Goal: Task Accomplishment & Management: Manage account settings

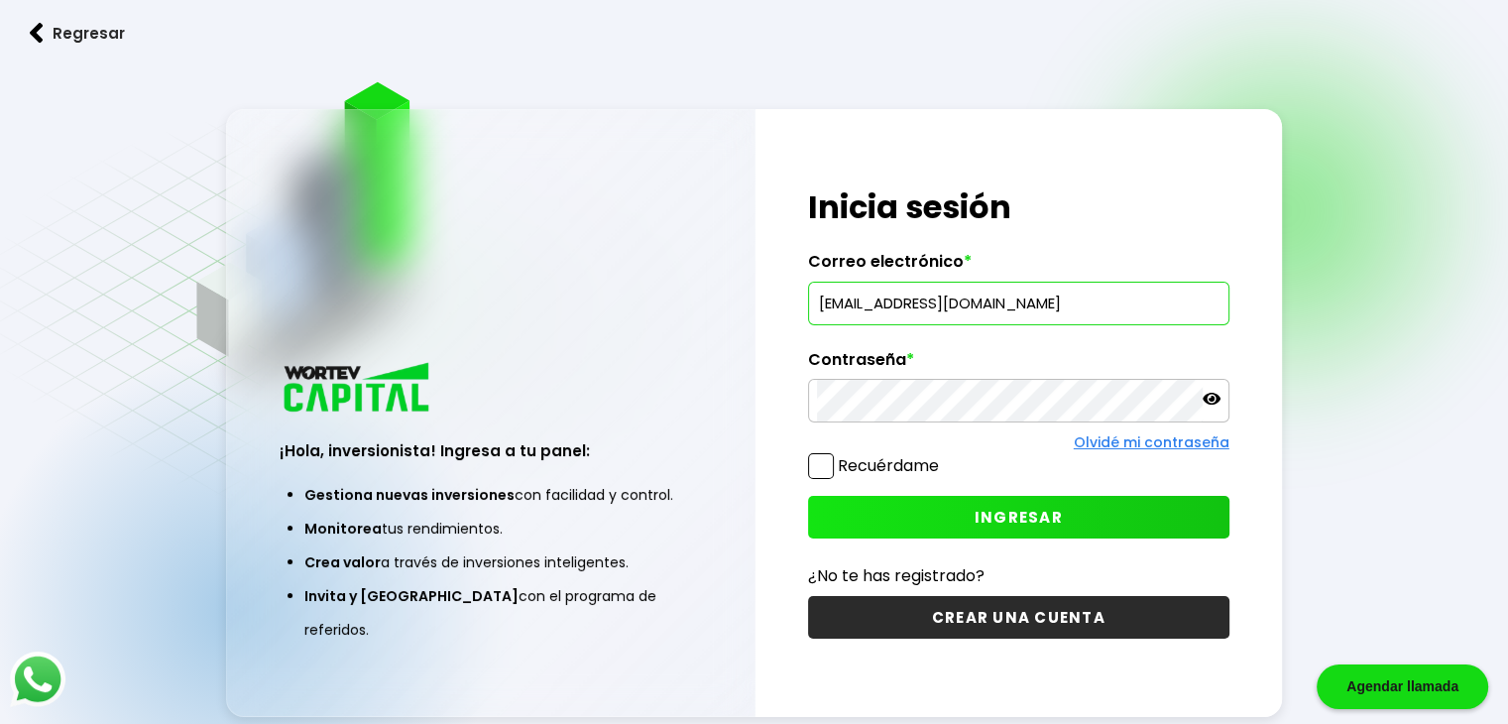
type input "[EMAIL_ADDRESS][DOMAIN_NAME]"
click at [999, 519] on span "INGRESAR" at bounding box center [1019, 517] width 88 height 21
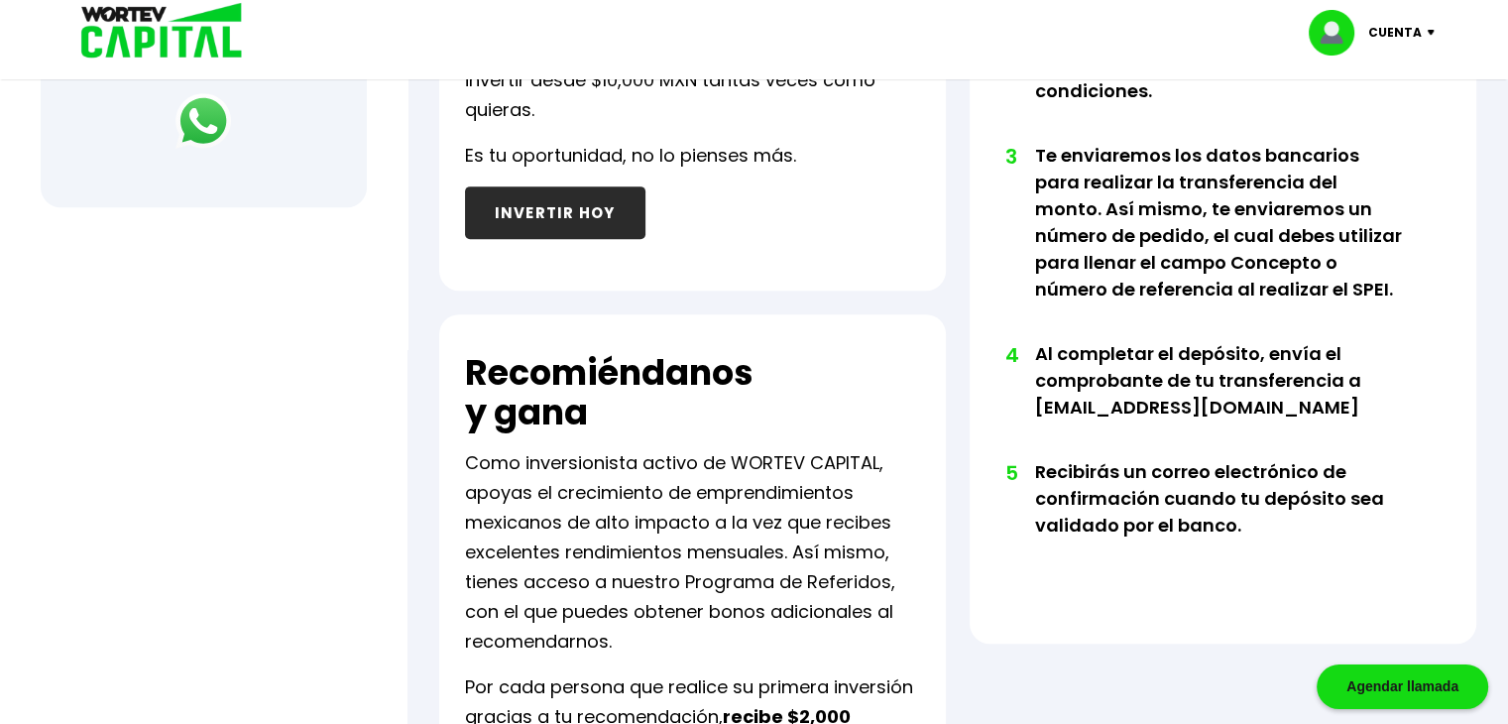
scroll to position [399, 0]
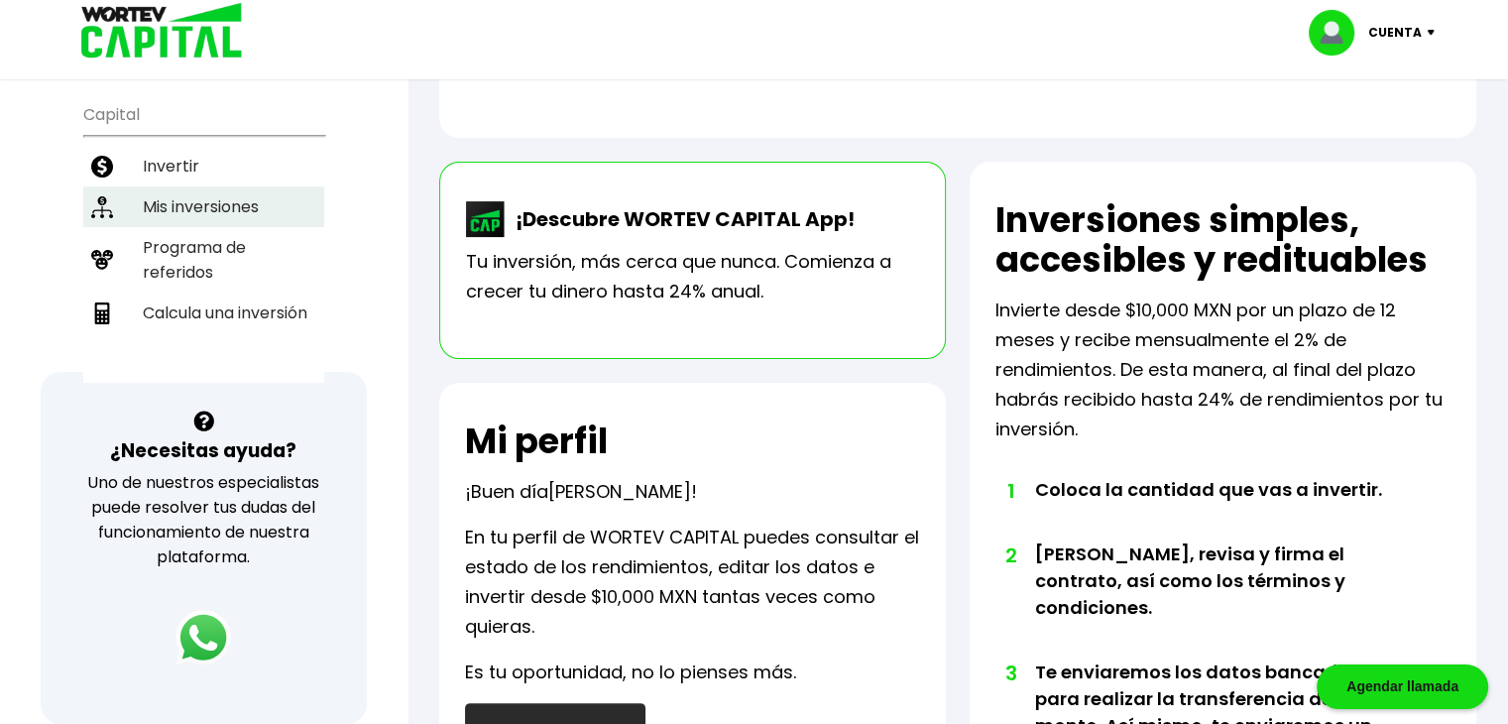
click at [191, 186] on li "Mis inversiones" at bounding box center [203, 206] width 241 height 41
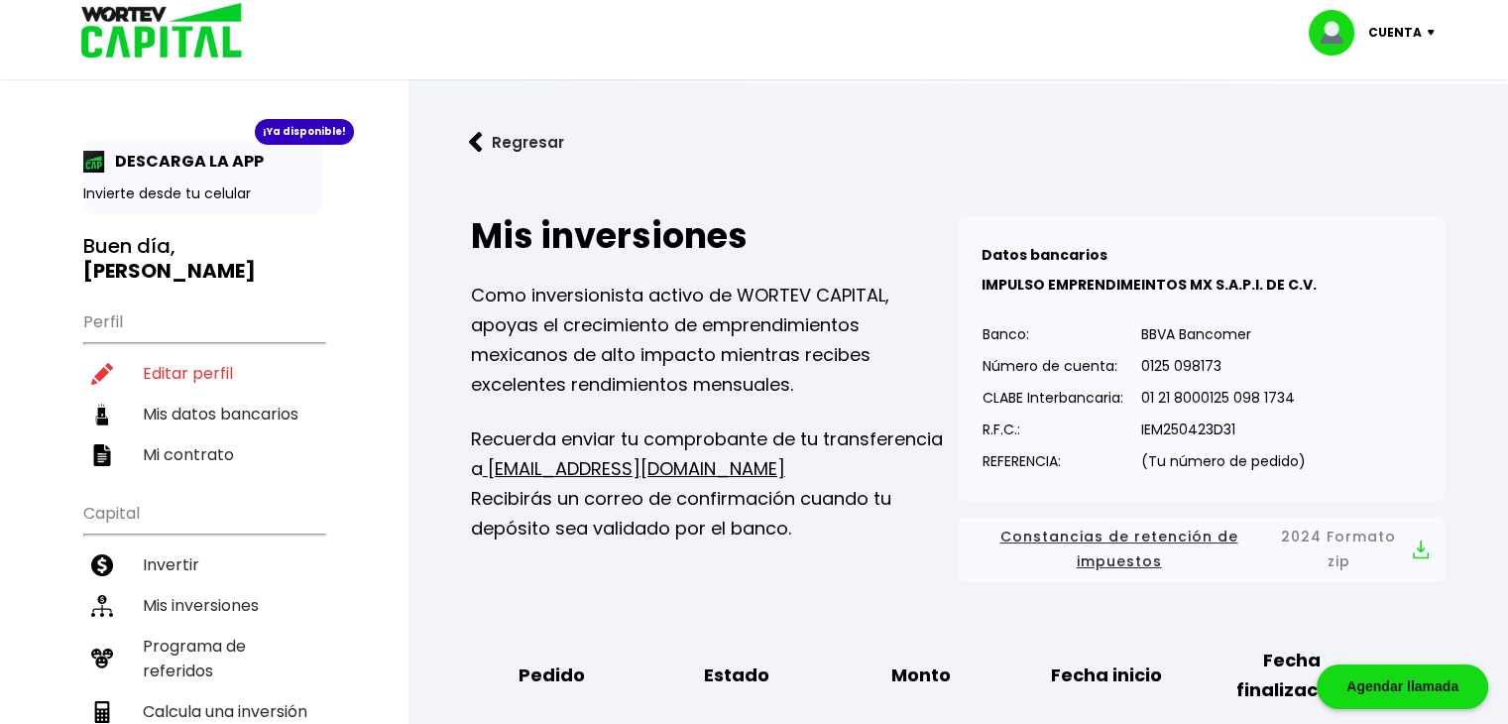
click at [1428, 30] on img at bounding box center [1435, 33] width 27 height 6
click at [1361, 141] on li "Cerrar sesión" at bounding box center [1374, 132] width 159 height 41
